Goal: Task Accomplishment & Management: Manage account settings

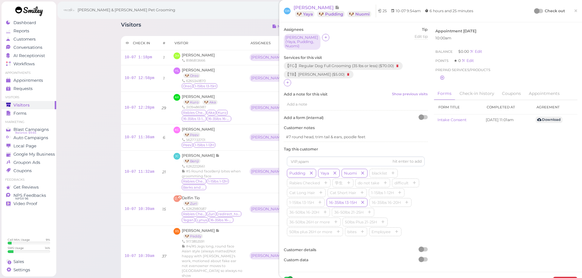
click at [324, 8] on span "[PERSON_NAME]" at bounding box center [313, 8] width 41 height 6
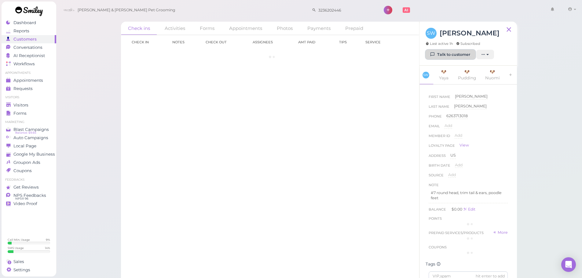
click at [448, 53] on link "Talk to customer" at bounding box center [450, 55] width 50 height 10
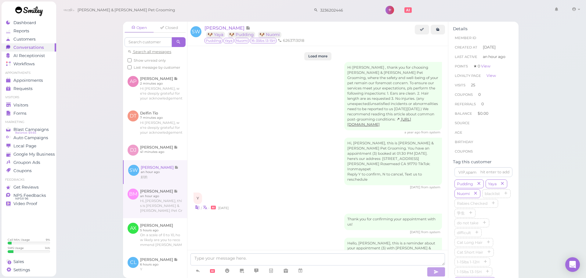
scroll to position [1038, 0]
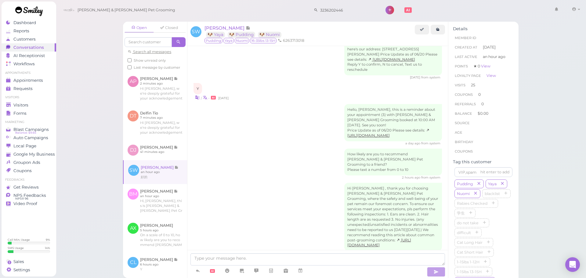
drag, startPoint x: 200, startPoint y: 270, endPoint x: 206, endPoint y: 245, distance: 25.8
click at [200, 270] on icon at bounding box center [197, 271] width 5 height 6
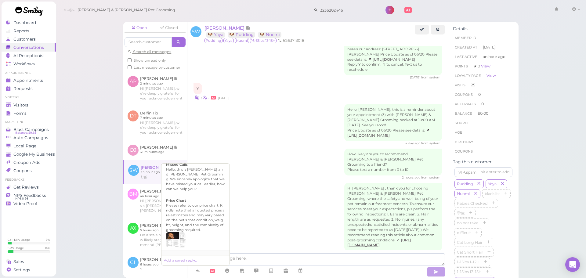
scroll to position [423, 0]
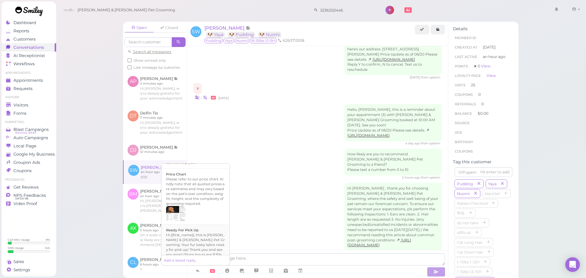
click at [209, 236] on div "Hi {{first_name}}, this is Cody & Miley Pet Grooming. Your fur baby is/are read…" at bounding box center [195, 250] width 59 height 34
type textarea "Hi {{first_name}}, this is Cody & Miley Pet Grooming. Your fur baby is/are read…"
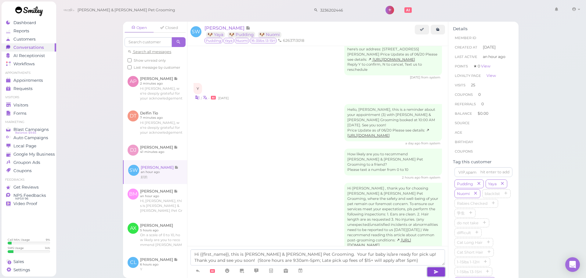
click at [436, 273] on icon "button" at bounding box center [436, 272] width 5 height 6
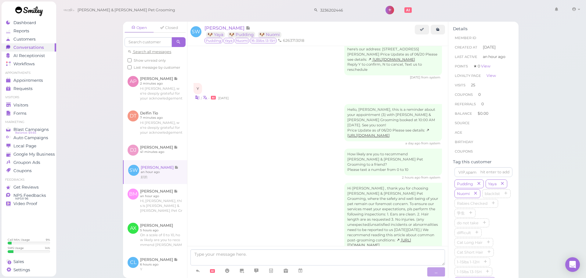
scroll to position [1068, 0]
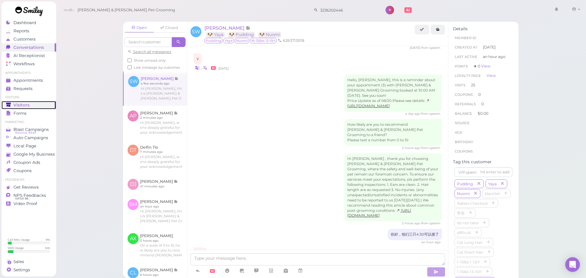
click at [27, 105] on span "Visitors" at bounding box center [21, 105] width 16 height 5
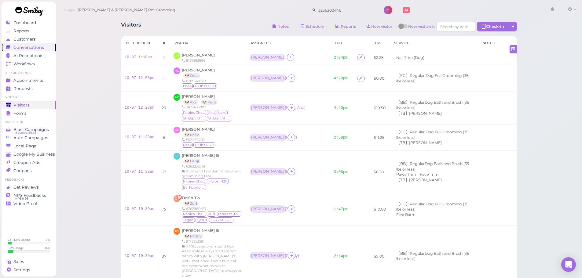
click at [35, 50] on link "Conversations 0" at bounding box center [29, 47] width 55 height 8
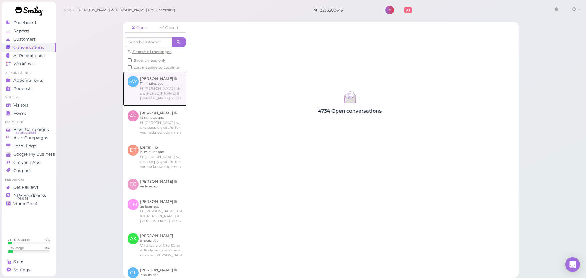
drag, startPoint x: 173, startPoint y: 102, endPoint x: 179, endPoint y: 106, distance: 6.7
click at [173, 102] on link at bounding box center [155, 88] width 64 height 34
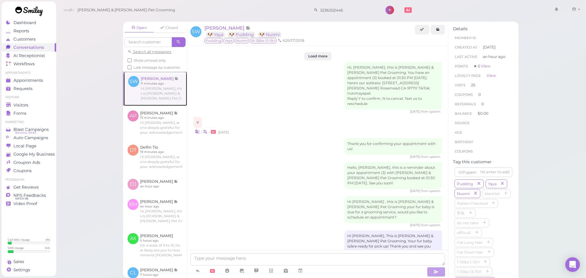
scroll to position [997, 0]
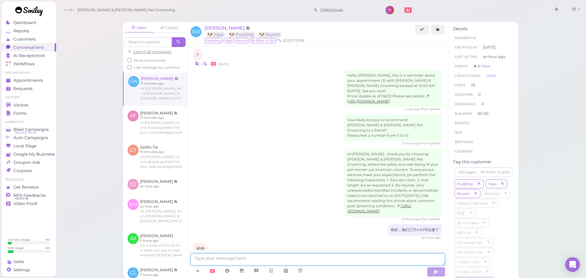
click at [288, 256] on textarea at bounding box center [317, 259] width 255 height 12
type textarea "你好，想问一下大概几点回到？我们五点关门了"
click at [49, 101] on link "Visitors" at bounding box center [29, 105] width 55 height 8
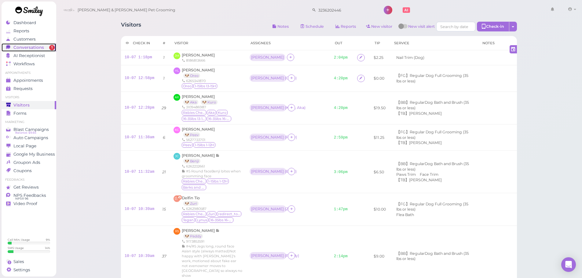
click at [27, 47] on span "Conversations" at bounding box center [28, 47] width 31 height 5
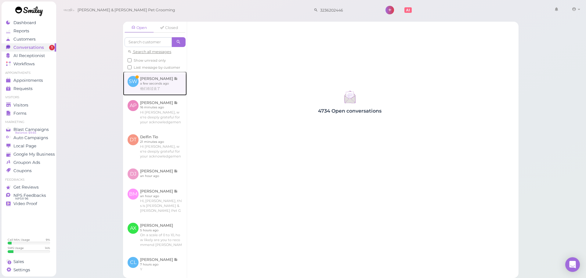
click at [168, 90] on link at bounding box center [155, 83] width 64 height 24
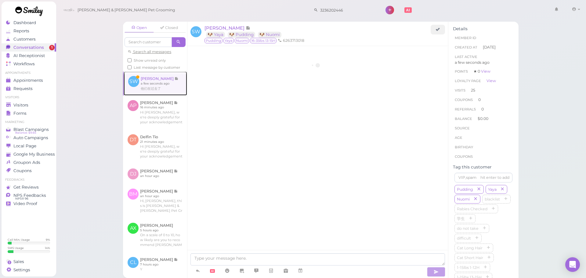
scroll to position [950, 0]
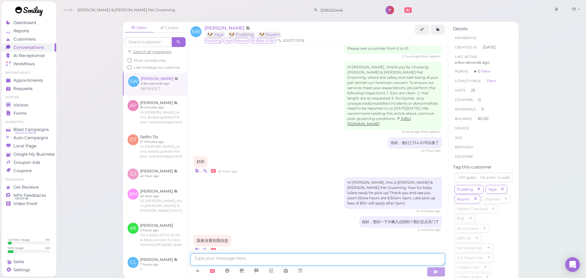
click at [265, 259] on textarea at bounding box center [317, 259] width 255 height 12
click at [239, 258] on textarea at bounding box center [317, 259] width 255 height 12
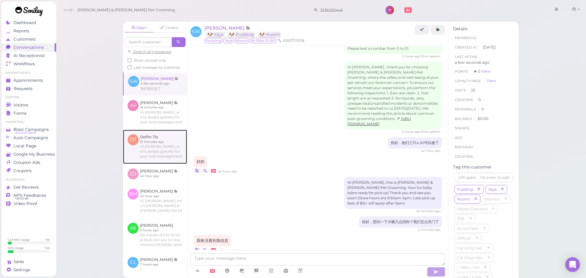
click at [147, 147] on link at bounding box center [155, 147] width 64 height 34
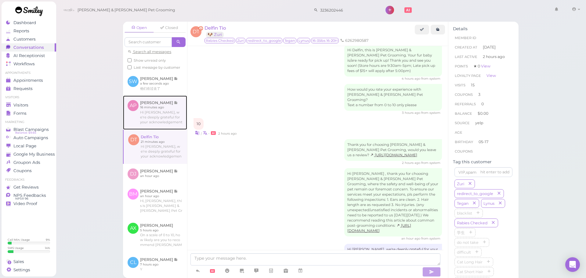
click at [152, 117] on link at bounding box center [155, 113] width 64 height 34
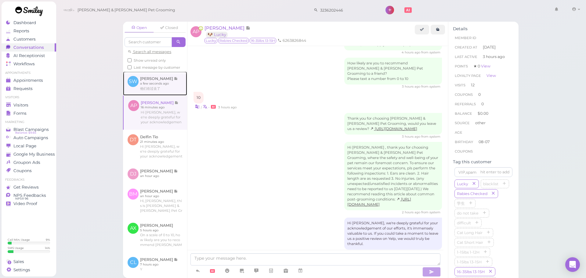
click at [160, 94] on link at bounding box center [155, 83] width 64 height 24
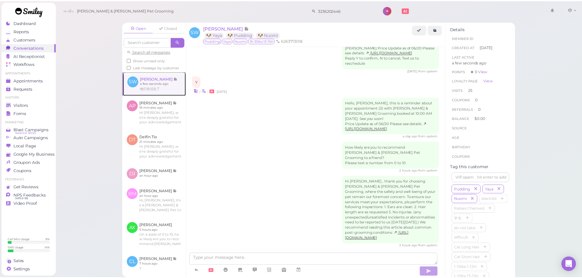
scroll to position [950, 0]
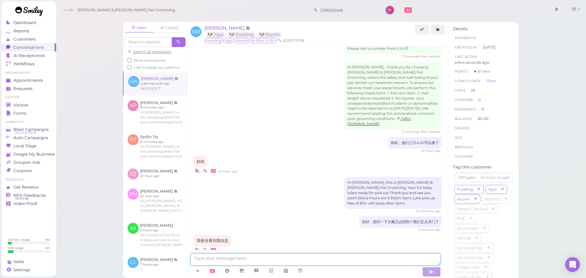
click at [293, 259] on textarea at bounding box center [315, 259] width 250 height 12
type textarea "Ok 好的"
click at [22, 112] on span "Forms" at bounding box center [20, 113] width 14 height 5
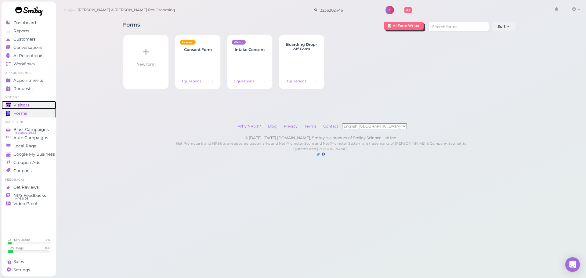
click at [34, 106] on div "Visitors" at bounding box center [28, 105] width 44 height 5
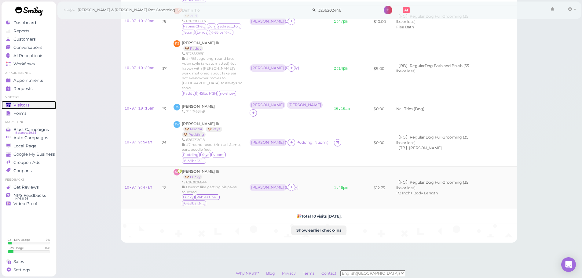
scroll to position [193, 0]
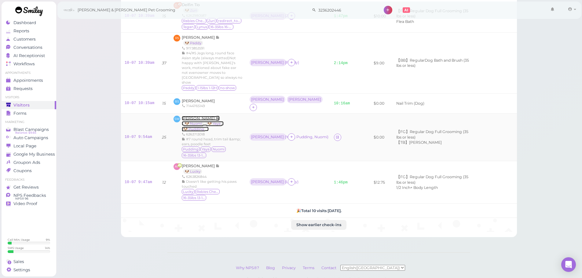
click at [196, 116] on span "[PERSON_NAME]" at bounding box center [199, 118] width 34 height 5
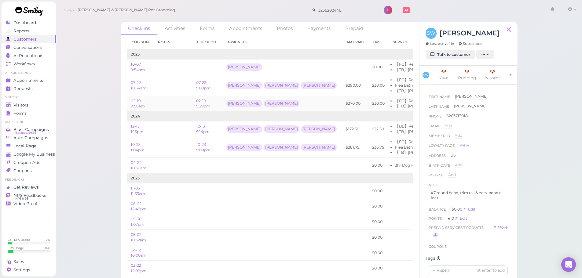
click at [202, 103] on td "02-19 5:29pm" at bounding box center [207, 104] width 30 height 16
click at [202, 104] on link "02-19 5:29pm" at bounding box center [203, 104] width 14 height 10
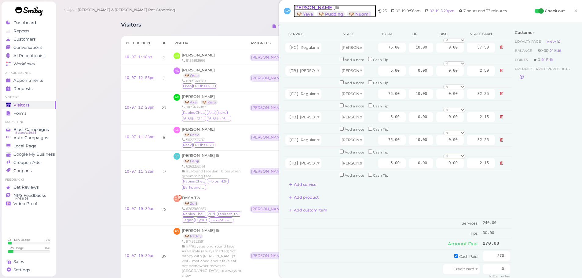
click at [317, 7] on span "[PERSON_NAME]" at bounding box center [313, 8] width 41 height 6
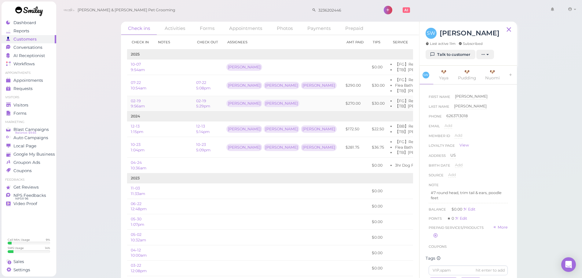
click at [188, 104] on td at bounding box center [172, 104] width 39 height 16
drag, startPoint x: 337, startPoint y: 8, endPoint x: 239, endPoint y: -3, distance: 98.3
click at [239, 0] on html "Dashboard Reports Customers Conversations 0" at bounding box center [291, 144] width 582 height 288
type input "18"
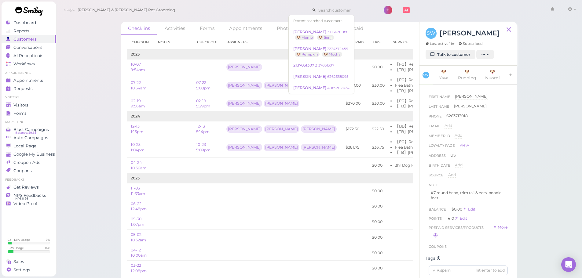
click at [261, 9] on div "Cody & Miley Pet Grooming 1 Account" at bounding box center [318, 10] width 517 height 17
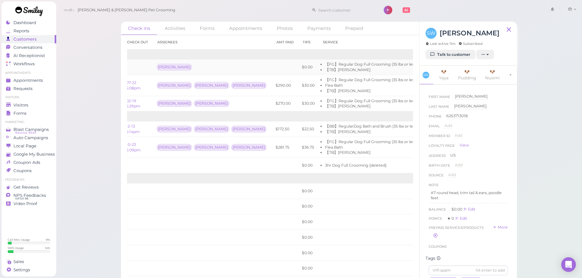
click at [425, 67] on link "Edit" at bounding box center [428, 67] width 7 height 5
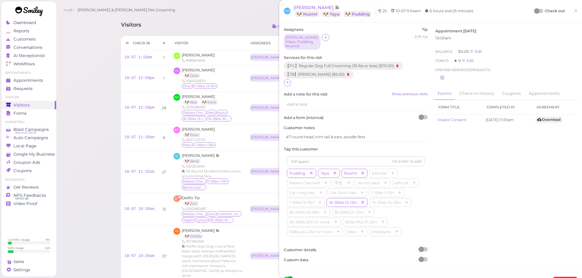
drag, startPoint x: 534, startPoint y: 10, endPoint x: 522, endPoint y: 14, distance: 12.2
click at [534, 10] on div at bounding box center [536, 10] width 5 height 5
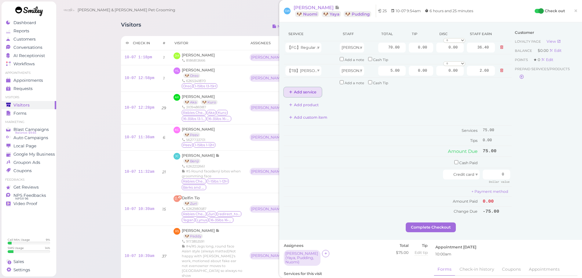
click at [301, 92] on button "Add service" at bounding box center [303, 92] width 38 height 10
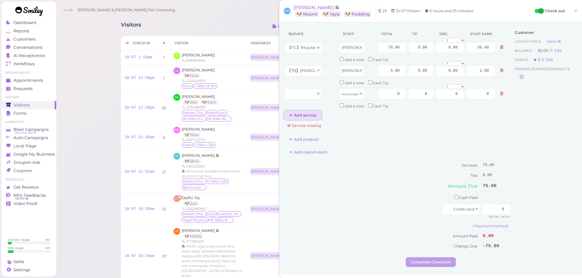
click at [308, 118] on button "Add service" at bounding box center [303, 116] width 38 height 10
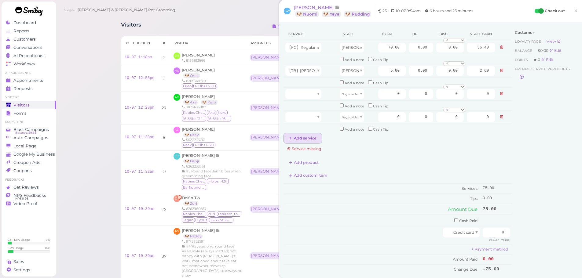
click at [309, 136] on button "Add service" at bounding box center [303, 138] width 38 height 10
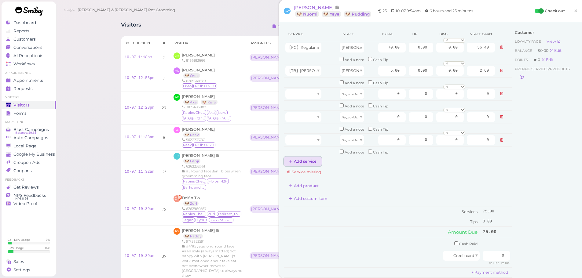
click at [312, 159] on button "Add service" at bounding box center [303, 162] width 38 height 10
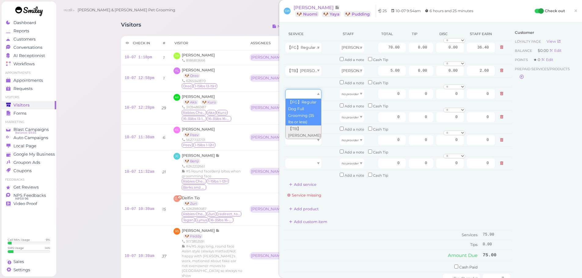
drag, startPoint x: 302, startPoint y: 93, endPoint x: 301, endPoint y: 118, distance: 25.6
type input "70.00"
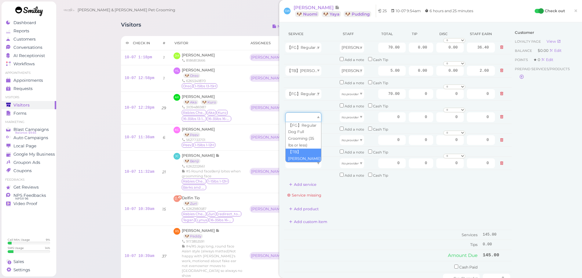
drag, startPoint x: 302, startPoint y: 120, endPoint x: 302, endPoint y: 155, distance: 35.7
type input "5.00"
drag, startPoint x: 303, startPoint y: 137, endPoint x: 303, endPoint y: 144, distance: 7.7
type input "70.00"
drag, startPoint x: 303, startPoint y: 166, endPoint x: 303, endPoint y: 196, distance: 30.5
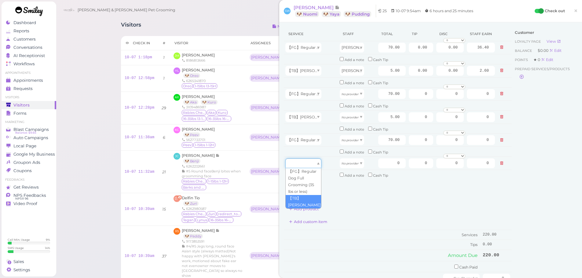
type input "5.00"
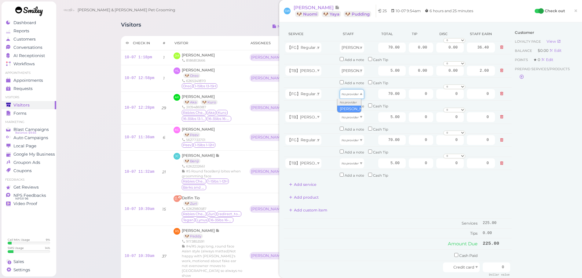
drag, startPoint x: 346, startPoint y: 92, endPoint x: 346, endPoint y: 106, distance: 14.1
type input "36.40"
drag, startPoint x: 346, startPoint y: 119, endPoint x: 345, endPoint y: 136, distance: 17.1
click at [345, 136] on tbody "【FG】Regular Dog Full Grooming (35 lbs or less) Asa 70.00 0.00 0.00 0 10% off 15…" at bounding box center [398, 110] width 228 height 139
type input "2.60"
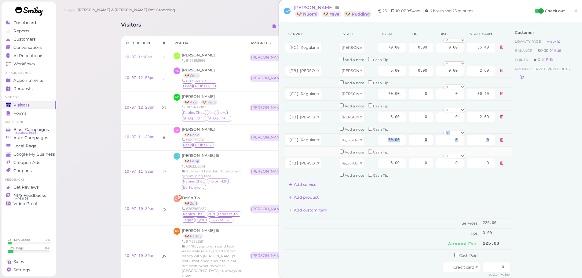
drag, startPoint x: 345, startPoint y: 134, endPoint x: 344, endPoint y: 148, distance: 14.7
click at [344, 148] on tbody "【FG】Regular Dog Full Grooming (35 lbs or less) Asa 70.00 0.00 0.00 0 10% off 15…" at bounding box center [398, 110] width 228 height 139
drag, startPoint x: 344, startPoint y: 141, endPoint x: 343, endPoint y: 157, distance: 15.3
type input "36.40"
drag, startPoint x: 346, startPoint y: 167, endPoint x: 346, endPoint y: 178, distance: 11.0
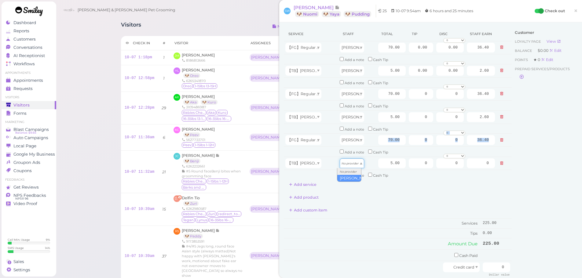
type input "2.60"
drag, startPoint x: 380, startPoint y: 219, endPoint x: 390, endPoint y: 189, distance: 31.0
click at [380, 217] on div "Service Staff Total Tip Disc Staff earn 【FG】Regular Dog Full Grooming (35 lbs o…" at bounding box center [398, 168] width 228 height 282
click at [381, 140] on input "70.00" at bounding box center [391, 140] width 27 height 10
type input "80.00"
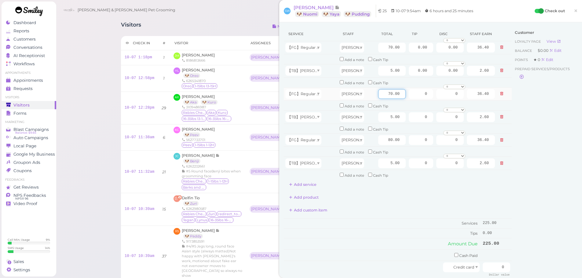
type input "41.60"
click at [383, 95] on input "70.00" at bounding box center [391, 94] width 27 height 10
type input "80.00"
type input "41.60"
click at [379, 51] on input "70.00" at bounding box center [391, 48] width 27 height 10
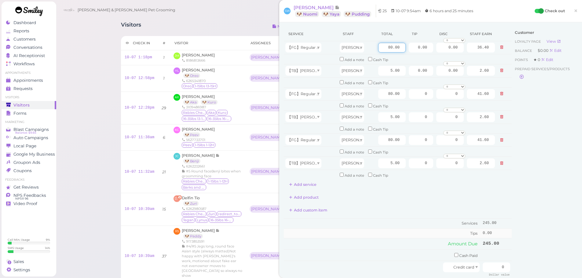
type input "80.00"
type input "41.60"
click at [391, 235] on td "Tips" at bounding box center [382, 233] width 197 height 10
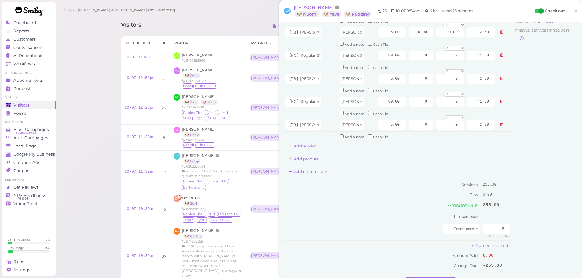
scroll to position [92, 0]
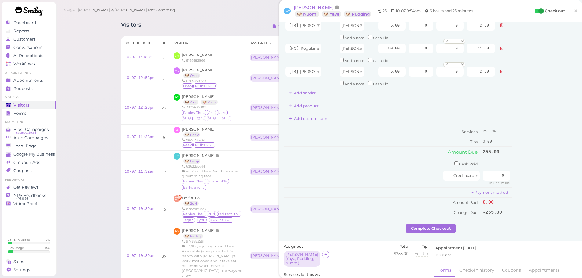
click at [548, 192] on div "Customer Loyalty page View Balance $0.00 Edit Points ★ 0 Edit Prepaid services/…" at bounding box center [544, 79] width 66 height 288
drag, startPoint x: 548, startPoint y: 192, endPoint x: 438, endPoint y: 161, distance: 114.2
click at [547, 192] on div "Customer Loyalty page View Balance $0.00 Edit Points ★ 0 Edit Prepaid services/…" at bounding box center [544, 79] width 66 height 288
click at [454, 164] on input "checkbox" at bounding box center [456, 163] width 4 height 4
checkbox input "true"
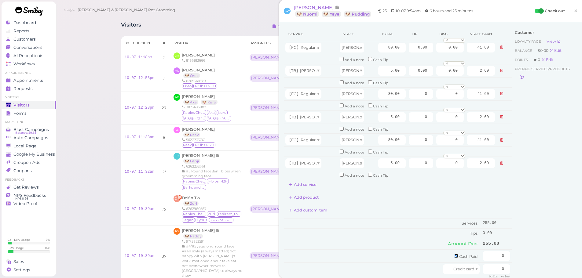
scroll to position [31, 0]
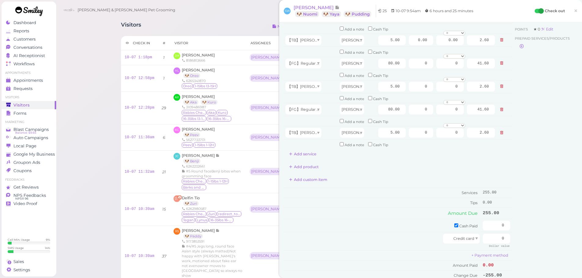
click at [215, 23] on div "Visitors Notes Schedule Reports New visitor New visit alert Check-in Customer c…" at bounding box center [319, 27] width 396 height 11
drag, startPoint x: 487, startPoint y: 227, endPoint x: 545, endPoint y: 217, distance: 58.6
click at [545, 217] on div "Service Staff Total Tip Disc Staff earn 【FG】Regular Dog Full Grooming (35 lbs o…" at bounding box center [430, 141] width 293 height 290
type input "285"
click at [408, 42] on input "0.00" at bounding box center [420, 40] width 24 height 10
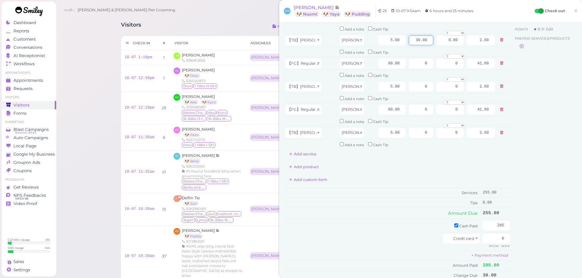
type input "30.00"
click at [408, 182] on div "Add custom item" at bounding box center [398, 180] width 228 height 10
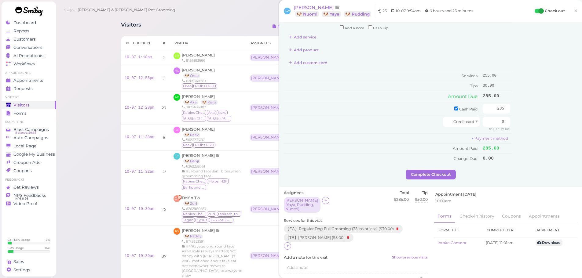
scroll to position [153, 0]
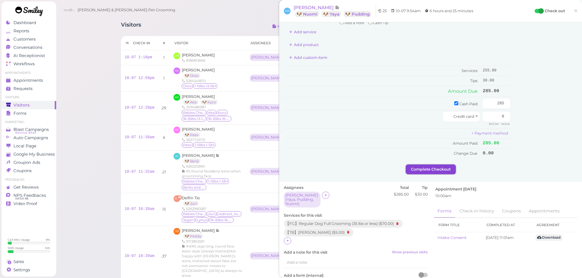
click at [426, 169] on button "Complete Checkout" at bounding box center [430, 170] width 50 height 10
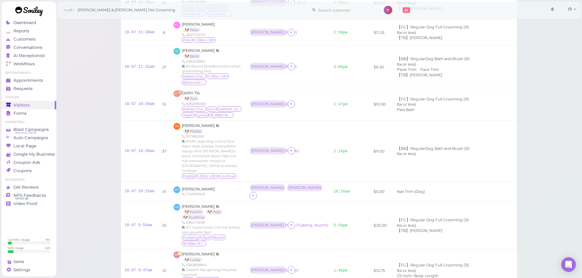
scroll to position [183, 0]
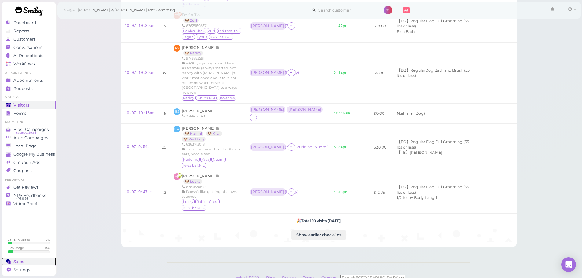
drag, startPoint x: 11, startPoint y: 259, endPoint x: 21, endPoint y: 245, distance: 17.4
click at [11, 259] on icon at bounding box center [8, 261] width 5 height 5
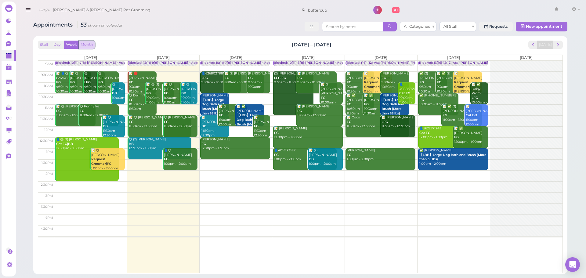
click at [86, 46] on button "Month" at bounding box center [87, 45] width 16 height 8
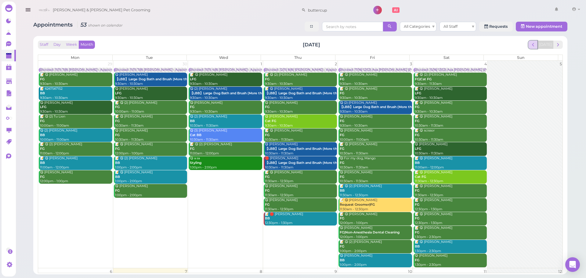
click at [535, 46] on span "prev" at bounding box center [533, 45] width 6 height 6
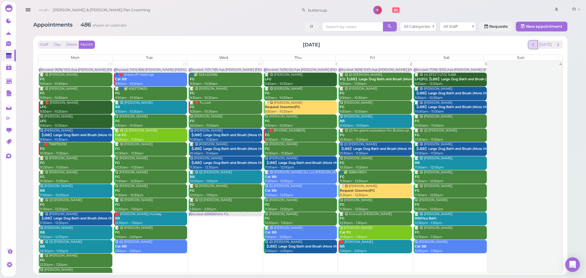
click at [536, 43] on span "prev" at bounding box center [533, 45] width 6 height 6
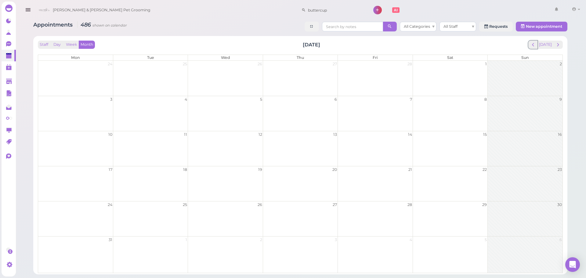
click at [535, 44] on span "prev" at bounding box center [533, 45] width 6 height 6
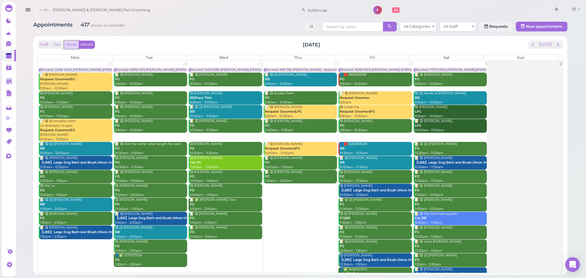
click at [73, 44] on button "Week" at bounding box center [71, 45] width 15 height 8
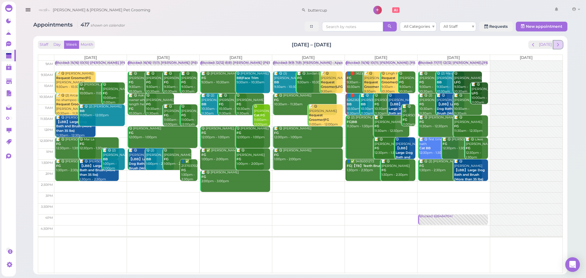
click at [561, 45] on button "next" at bounding box center [557, 45] width 9 height 8
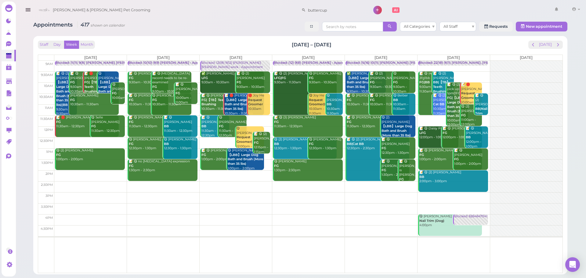
click at [561, 45] on button "next" at bounding box center [557, 45] width 9 height 8
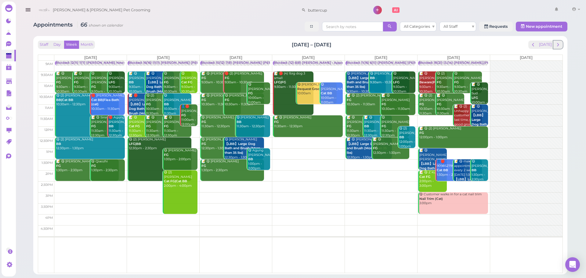
click at [561, 45] on button "next" at bounding box center [557, 45] width 9 height 8
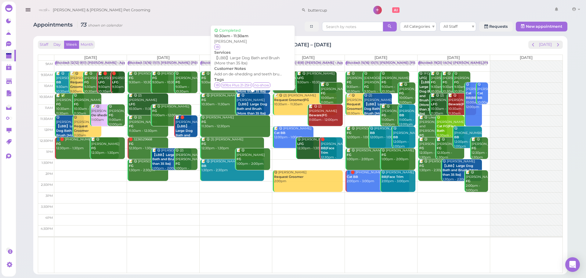
click at [260, 105] on b "【LBB】Large Dog Bath and Brush (More than 35 lbs)" at bounding box center [252, 108] width 31 height 13
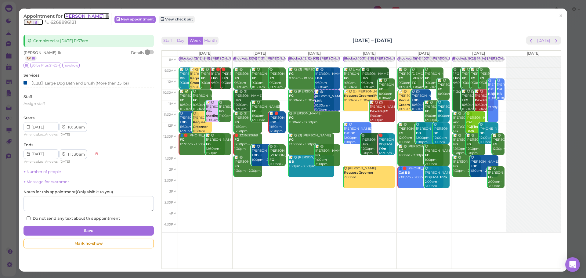
click at [76, 17] on span "[PERSON_NAME]" at bounding box center [84, 16] width 41 height 6
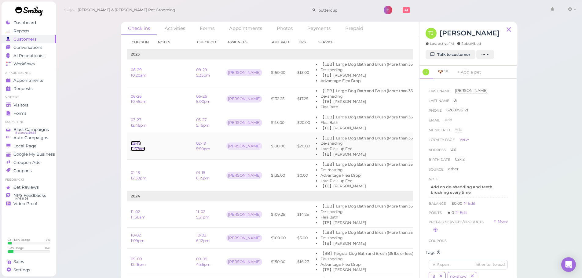
click at [139, 148] on link "02-19 11:37am" at bounding box center [138, 146] width 14 height 10
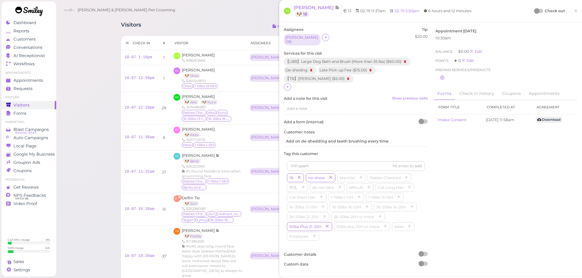
click at [534, 11] on div at bounding box center [536, 10] width 5 height 5
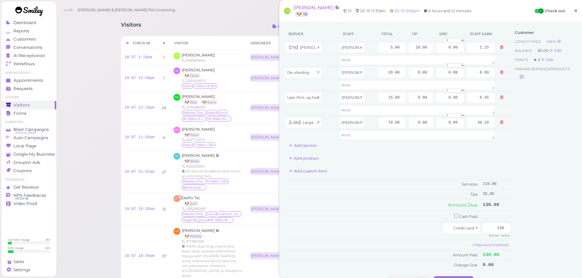
click at [573, 11] on span "×" at bounding box center [575, 10] width 4 height 9
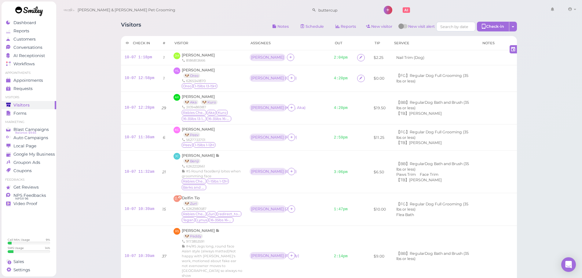
click at [214, 27] on div "Visitors Notes Schedule Reports New visitor New visit alert Check-in Customer c…" at bounding box center [319, 27] width 396 height 11
